Goal: Communication & Community: Answer question/provide support

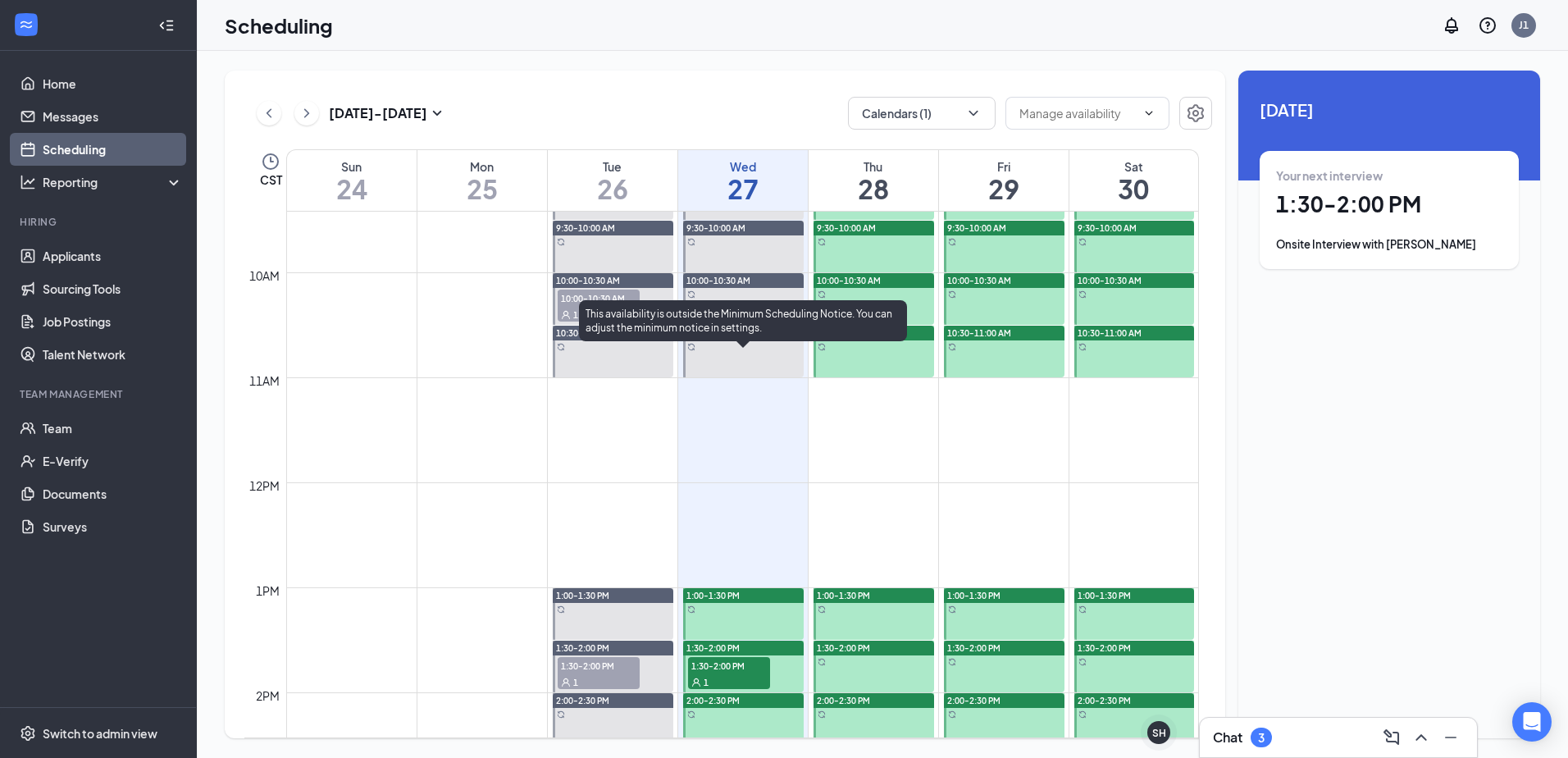
scroll to position [1216, 0]
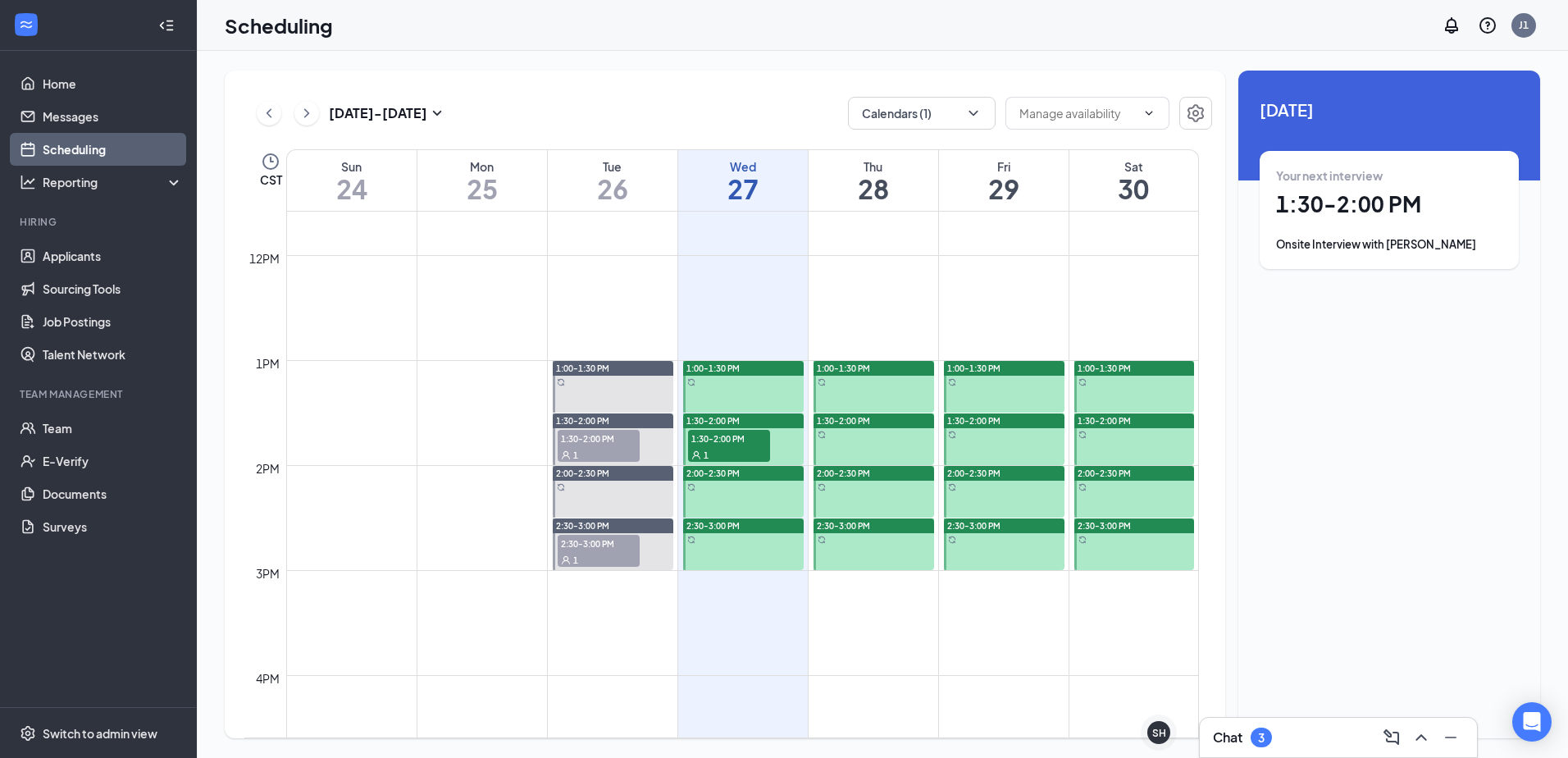
click at [723, 451] on div "1" at bounding box center [729, 454] width 82 height 16
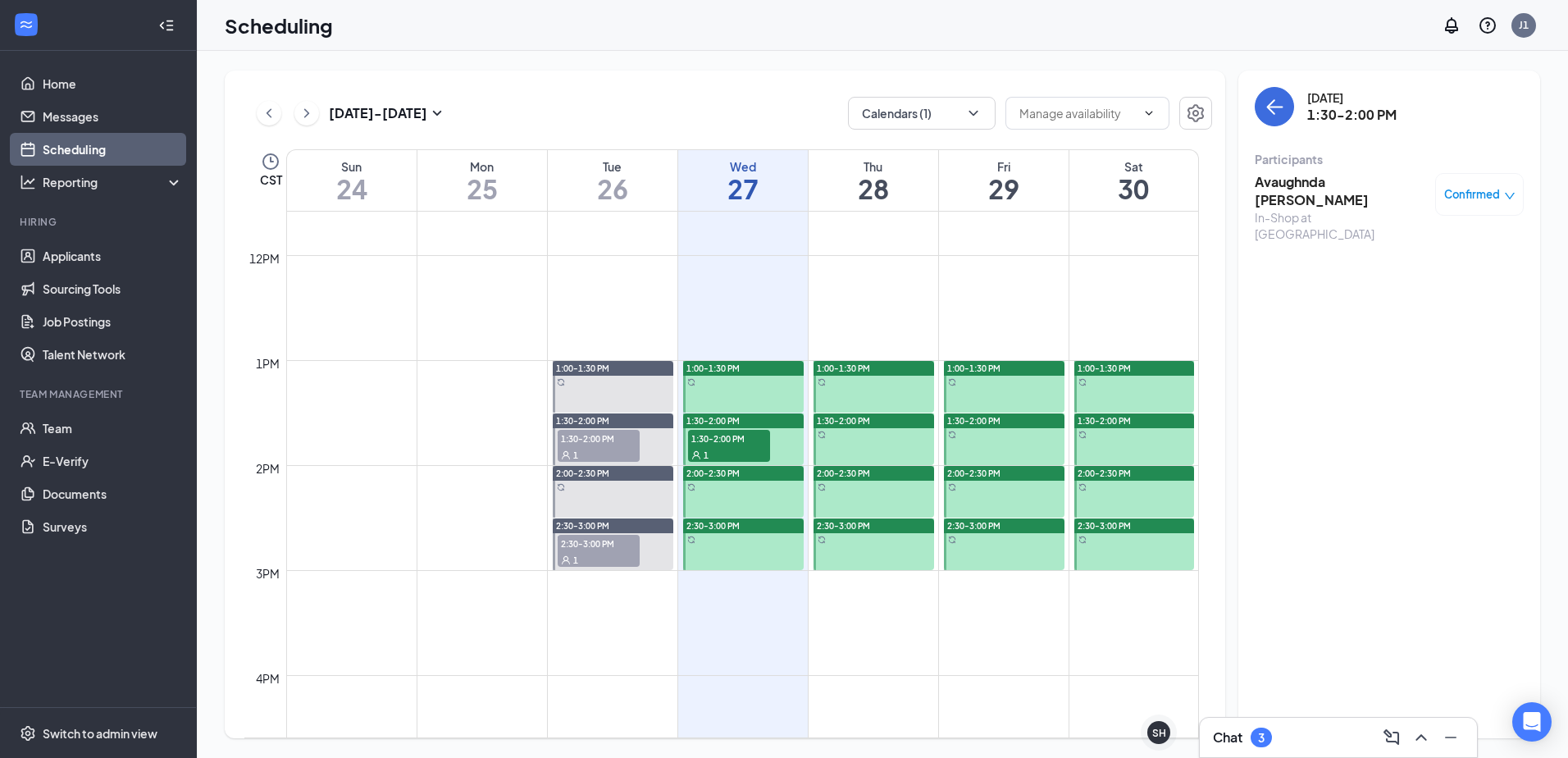
click at [1280, 188] on h3 "Avaughnda [PERSON_NAME]" at bounding box center [1341, 191] width 172 height 36
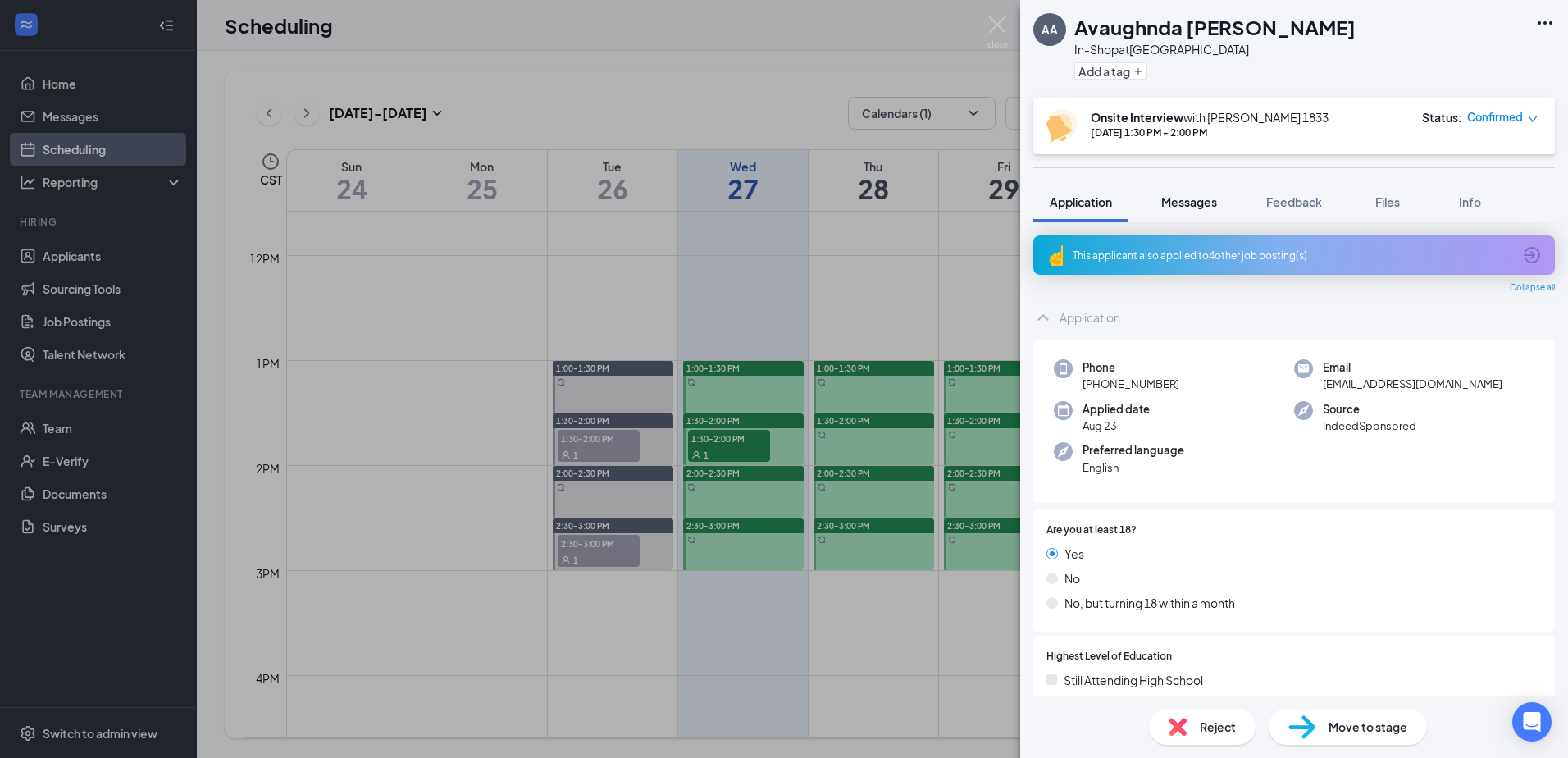
click at [1181, 186] on button "Messages" at bounding box center [1189, 202] width 89 height 41
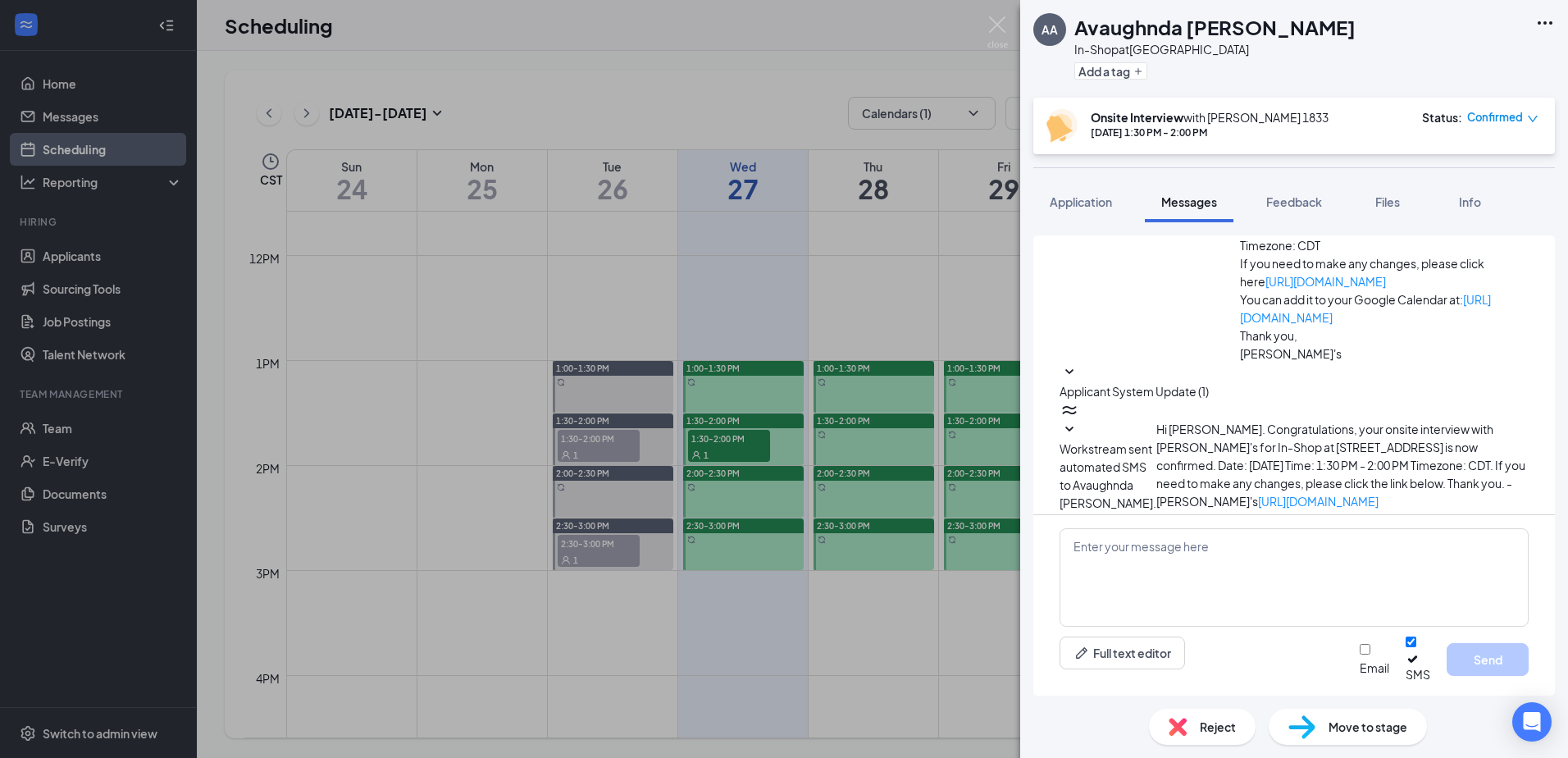
scroll to position [472, 0]
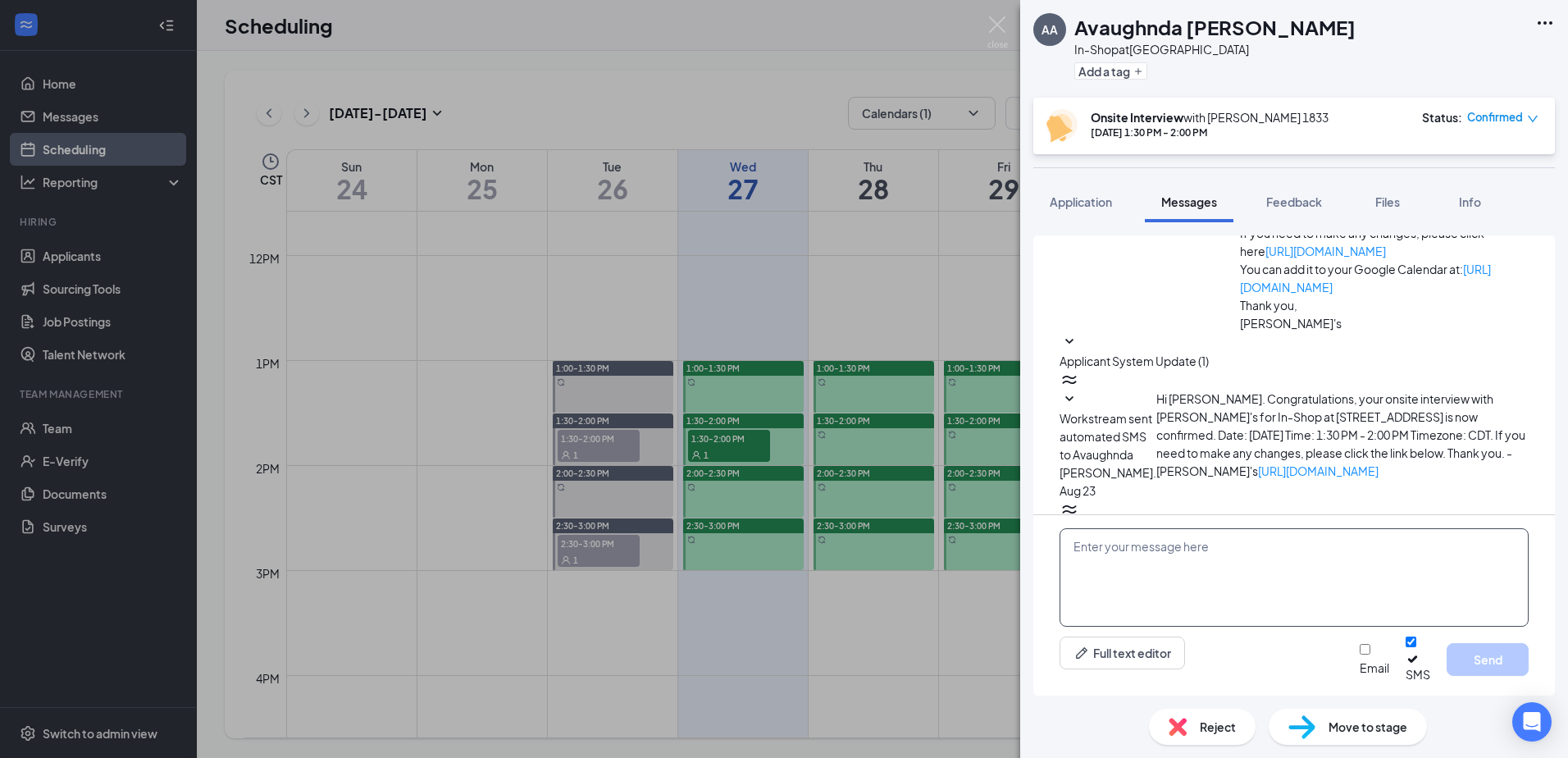
click at [1192, 554] on textarea at bounding box center [1294, 577] width 469 height 99
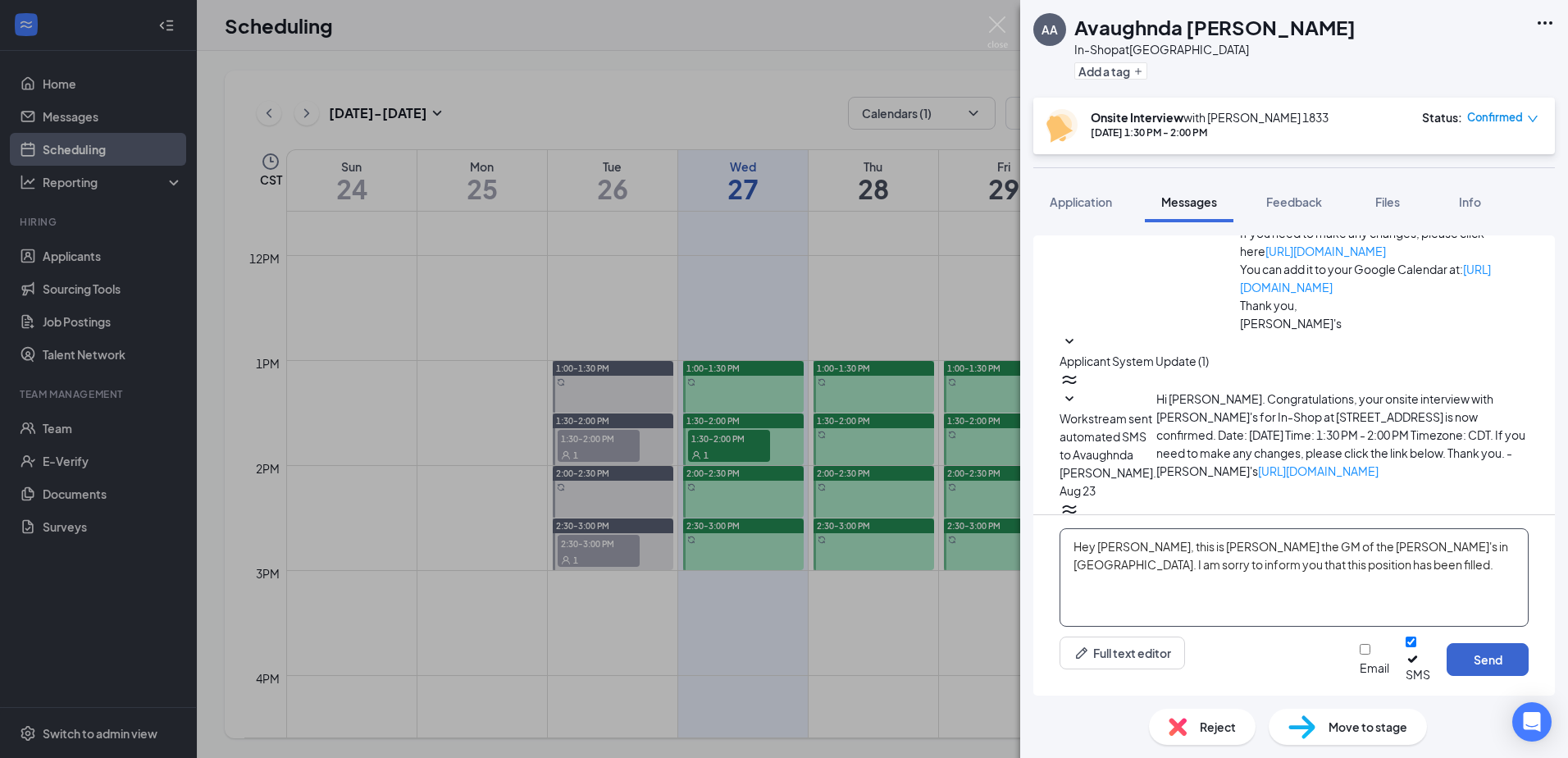
type textarea "Hey [PERSON_NAME], this is [PERSON_NAME] the GM of the [PERSON_NAME]'s in [GEOG…"
click at [1482, 673] on button "Send" at bounding box center [1487, 659] width 82 height 33
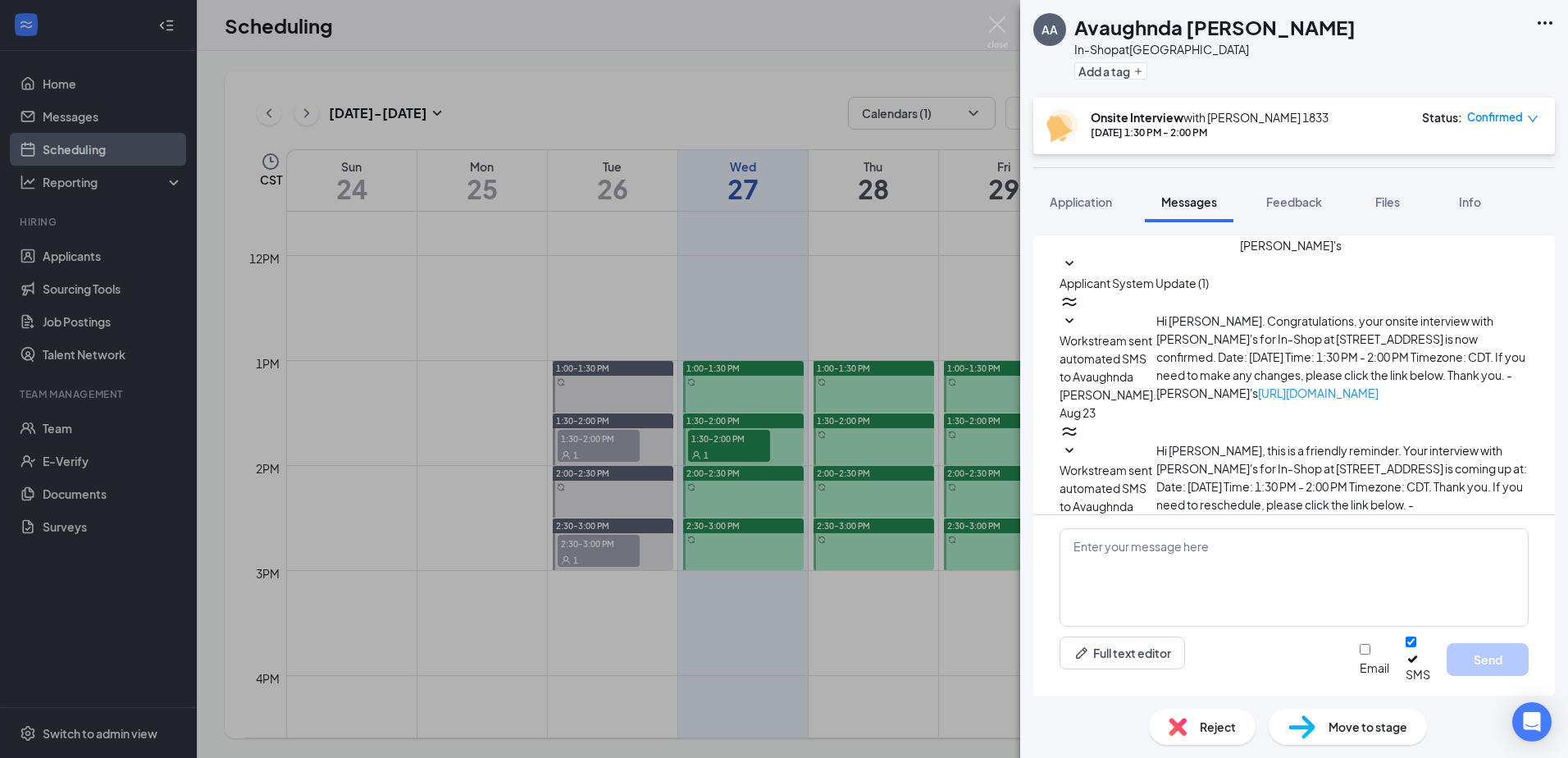
scroll to position [613, 0]
